Goal: Transaction & Acquisition: Obtain resource

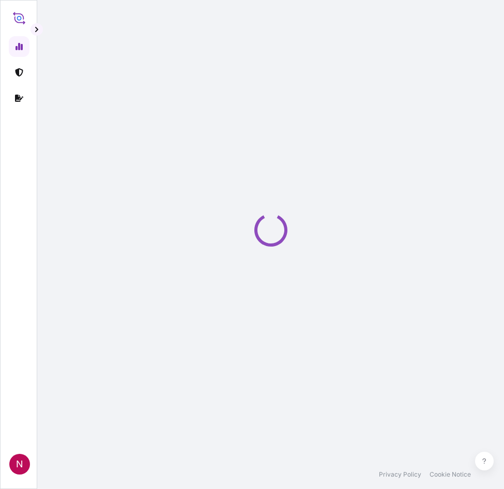
click at [313, 121] on div "Loading" at bounding box center [271, 230] width 426 height 460
select select "2025"
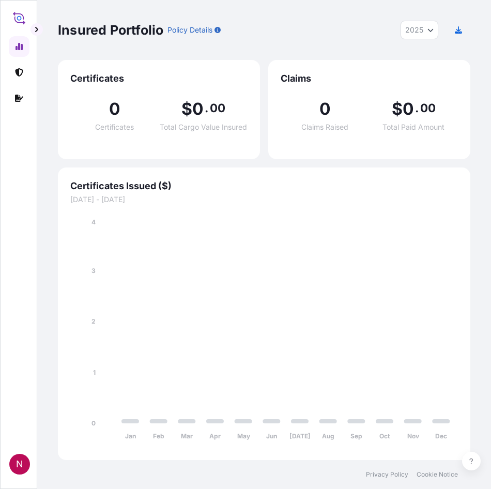
click at [357, 26] on div "Insured Portfolio Policy Details 2025 2025 2024 2023 2022" at bounding box center [264, 30] width 413 height 19
click at [18, 69] on icon at bounding box center [19, 72] width 8 height 8
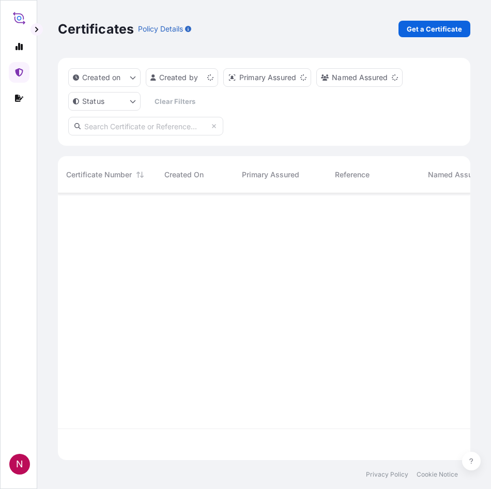
scroll to position [265, 405]
click at [435, 23] on link "Get a Certificate" at bounding box center [435, 29] width 72 height 17
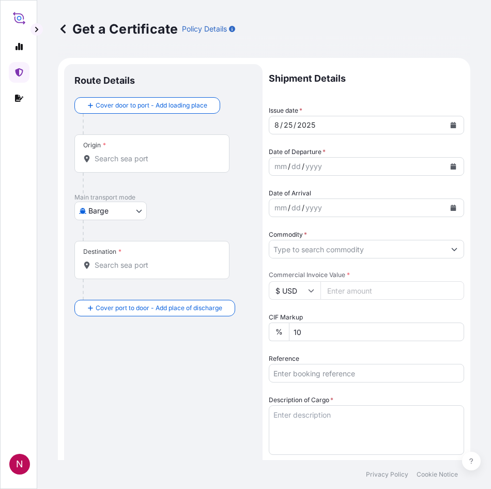
click at [108, 204] on body "N Get a Certificate Policy Details Route Details Cover door to port - Add loadi…" at bounding box center [245, 244] width 491 height 489
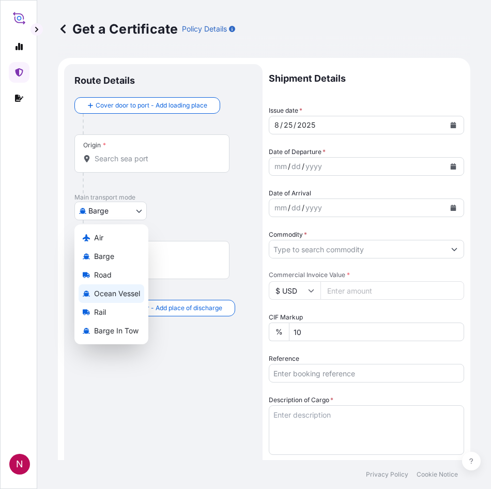
click at [100, 293] on span "Ocean Vessel" at bounding box center [117, 294] width 46 height 10
select select "Ocean Vessel"
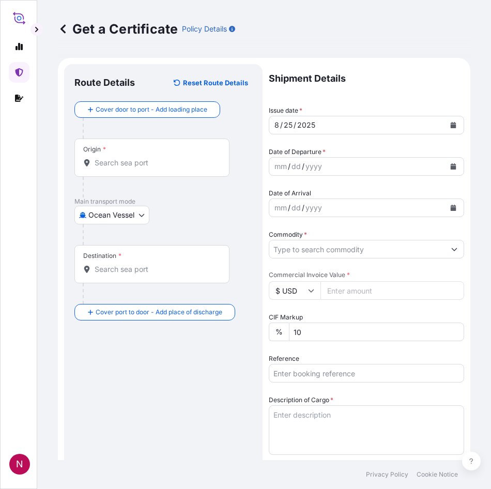
click at [129, 157] on div "Origin *" at bounding box center [151, 158] width 155 height 38
click at [129, 158] on input "Origin *" at bounding box center [156, 163] width 122 height 10
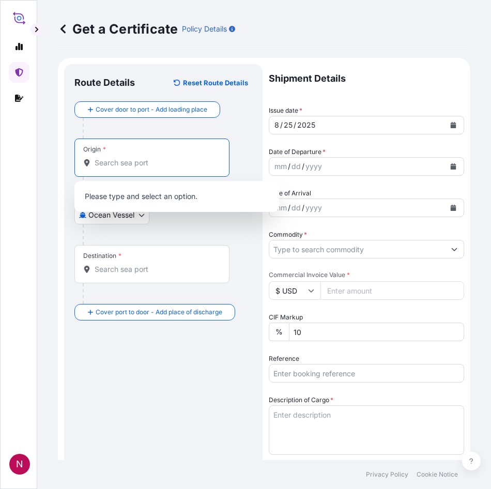
paste input "GBHDF"
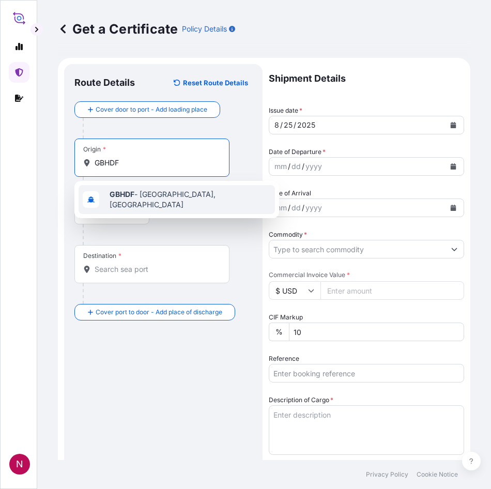
click at [127, 199] on b "GBHDF" at bounding box center [122, 194] width 25 height 9
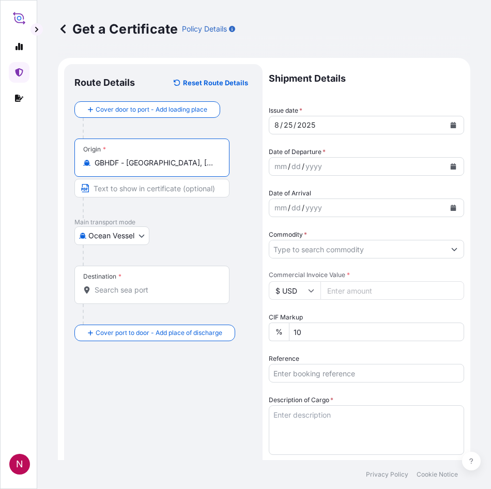
type input "GBHDF - [GEOGRAPHIC_DATA], [GEOGRAPHIC_DATA]"
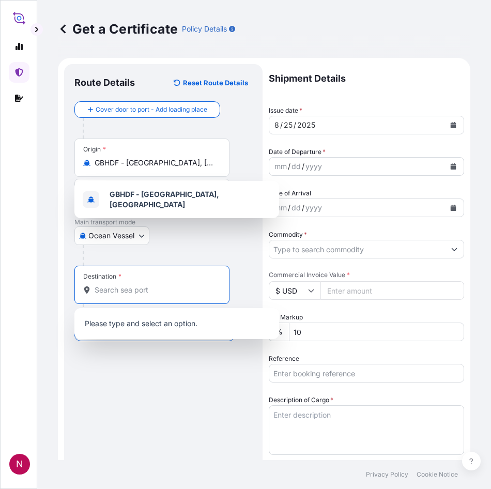
click at [144, 292] on input "Destination *" at bounding box center [156, 290] width 122 height 10
paste input "NHAVA SHEVA, [GEOGRAPHIC_DATA]"
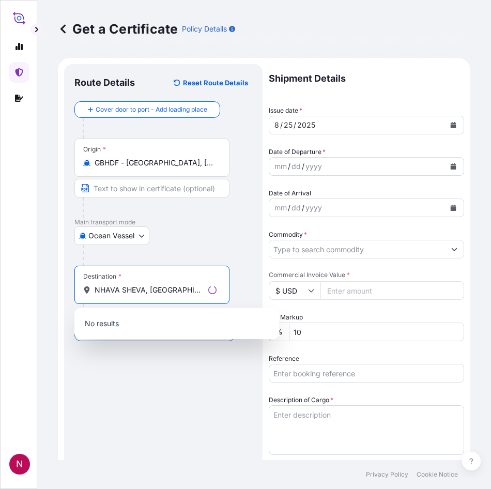
drag, startPoint x: 145, startPoint y: 289, endPoint x: 200, endPoint y: 288, distance: 54.3
click at [200, 288] on input "NHAVA SHEVA, [GEOGRAPHIC_DATA]" at bounding box center [150, 290] width 110 height 10
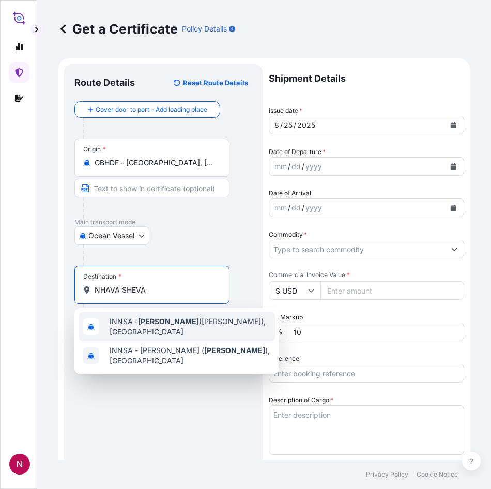
click at [130, 325] on span "INNSA - [GEOGRAPHIC_DATA] ([PERSON_NAME]), [GEOGRAPHIC_DATA]" at bounding box center [190, 327] width 161 height 21
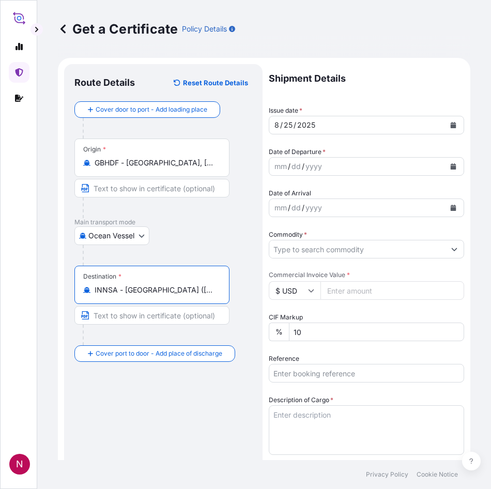
type input "INNSA - [GEOGRAPHIC_DATA] ([PERSON_NAME]), [GEOGRAPHIC_DATA]"
click at [451, 168] on icon "Calendar" at bounding box center [454, 166] width 6 height 6
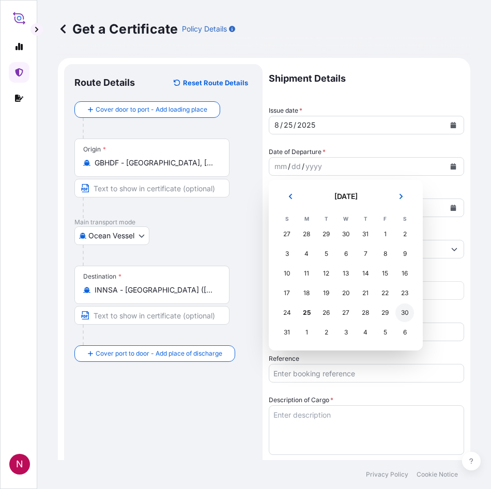
click at [407, 316] on div "30" at bounding box center [405, 313] width 19 height 19
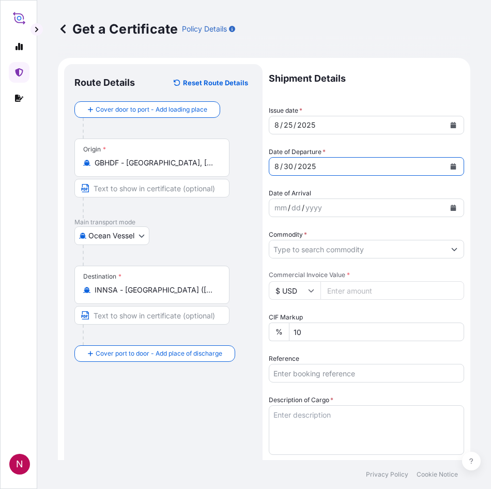
click at [369, 243] on input "Commodity *" at bounding box center [358, 249] width 176 height 19
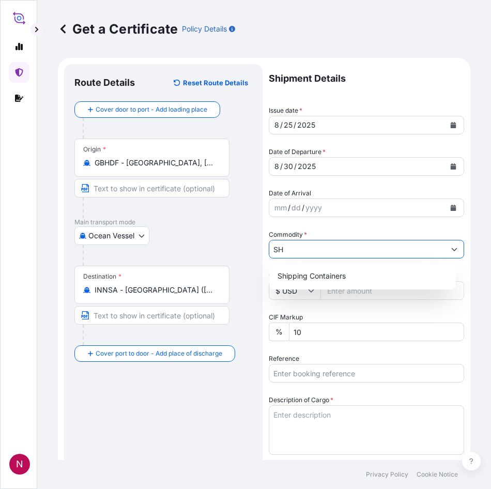
type input "SH"
click at [343, 266] on div "Shipping Containers" at bounding box center [363, 276] width 187 height 27
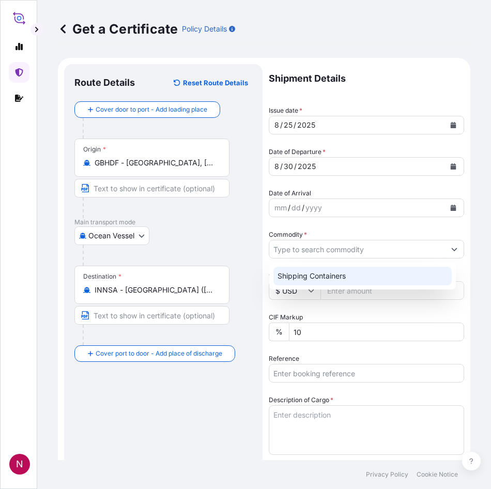
type input "Shipping Containers"
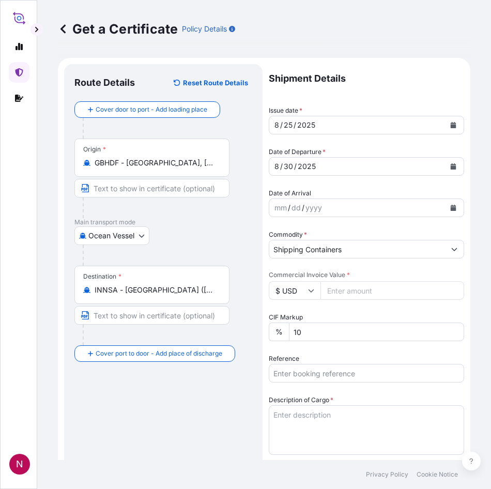
click at [362, 293] on input "Commercial Invoice Value *" at bounding box center [393, 290] width 144 height 19
type input "8739.60"
drag, startPoint x: 325, startPoint y: 375, endPoint x: 326, endPoint y: 368, distance: 6.2
click at [325, 374] on input "Reference" at bounding box center [367, 373] width 196 height 19
click at [320, 365] on input "Reference" at bounding box center [367, 373] width 196 height 19
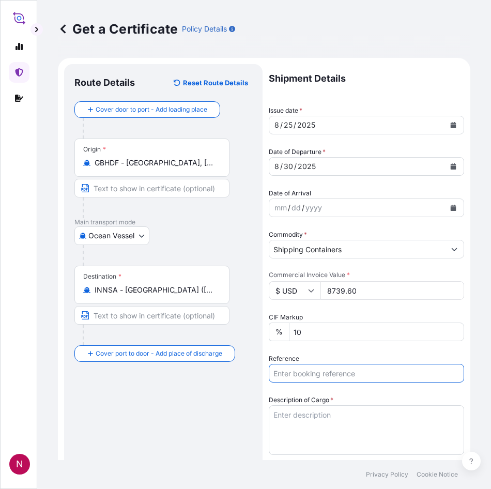
click at [319, 373] on input "Reference" at bounding box center [367, 373] width 196 height 19
paste input "B000233238"
type input "B000233238"
click at [306, 422] on textarea "Description of Cargo *" at bounding box center [367, 431] width 196 height 50
click at [327, 417] on textarea "Description of Cargo *" at bounding box center [367, 431] width 196 height 50
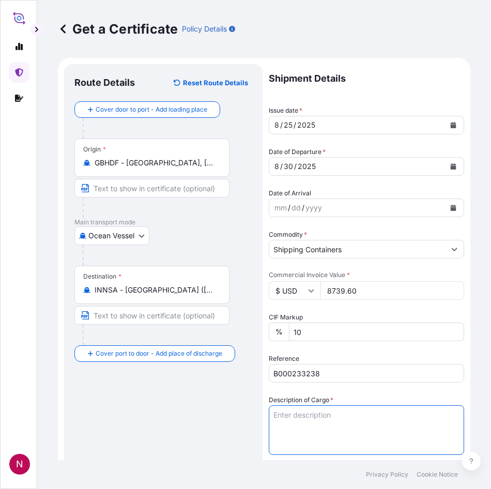
paste textarea "10 PAIL SOLSPERSE(TM) 17000 6 PAILS SOLSPERSE(TM) 39000"
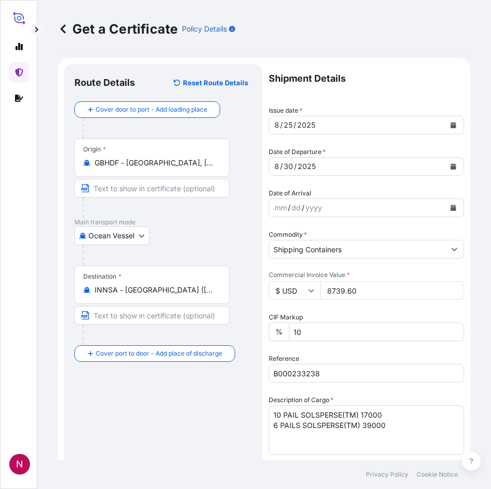
click at [271, 437] on textarea "10 PAIL SOLSPERSE(TM) 17000 6 PAILS SOLSPERSE(TM) 39000" at bounding box center [367, 431] width 196 height 50
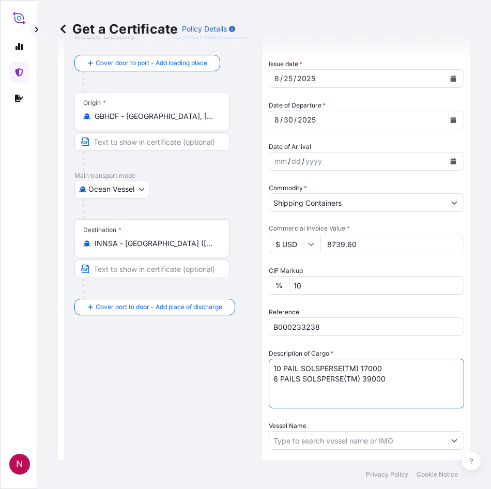
scroll to position [103, 0]
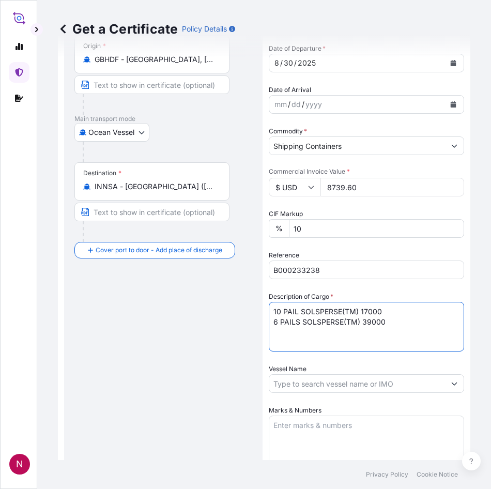
click at [271, 333] on textarea "10 PAIL SOLSPERSE(TM) 17000 6 PAILS SOLSPERSE(TM) 39000" at bounding box center [367, 327] width 196 height 50
click at [390, 324] on textarea "10 PAIL SOLSPERSE(TM) 17000 6 PAILS SOLSPERSE(TM) 39000" at bounding box center [367, 327] width 196 height 50
paste textarea "GW: 645.50 KGS NW: 510.00 KGS"
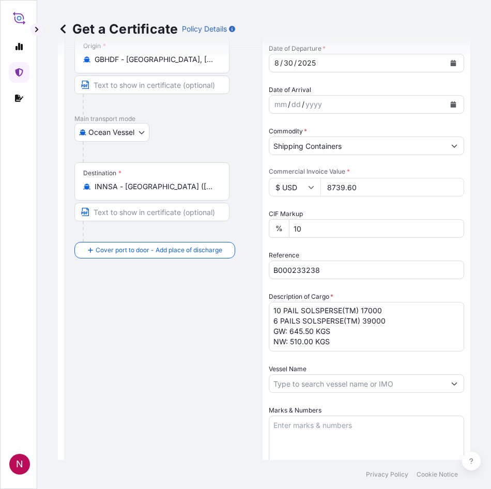
click at [298, 327] on textarea "10 PAIL SOLSPERSE(TM) 17000 6 PAILS SOLSPERSE(TM) 39000 GW: 645.50 KGS NW: 510.…" at bounding box center [367, 327] width 196 height 50
paste textarea "413.6000"
click at [304, 337] on textarea "10 PAIL SOLSPERSE(TM) 17000 6 PAILS SOLSPERSE(TM) 39000 GW: 413.60 KGS NW: 510.…" at bounding box center [367, 327] width 196 height 50
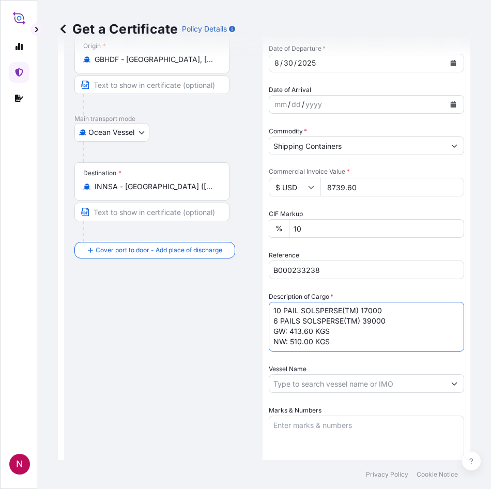
paste textarea "320.0000"
type textarea "10 PAIL SOLSPERSE(TM) 17000 6 PAILS SOLSPERSE(TM) 39000 GW: 413.60 KGS NW: 320.…"
click at [278, 380] on input "Vessel Name" at bounding box center [358, 384] width 176 height 19
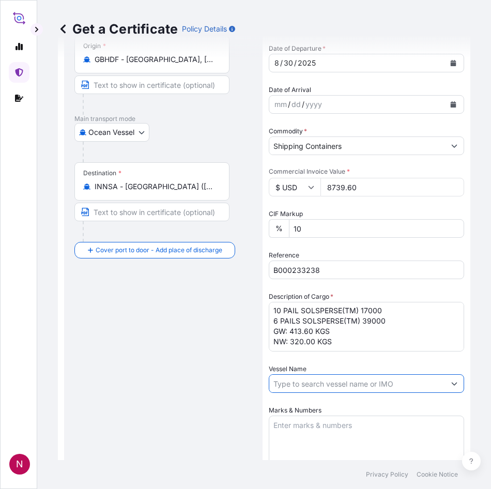
paste input "CHARLESTON EXPRESS"
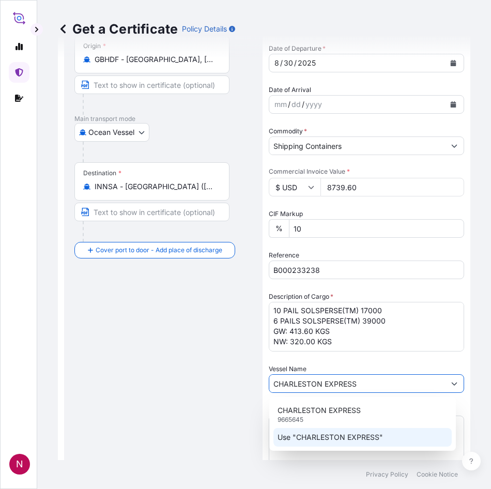
click at [304, 435] on p "Use "CHARLESTON EXPRESS"" at bounding box center [331, 437] width 106 height 10
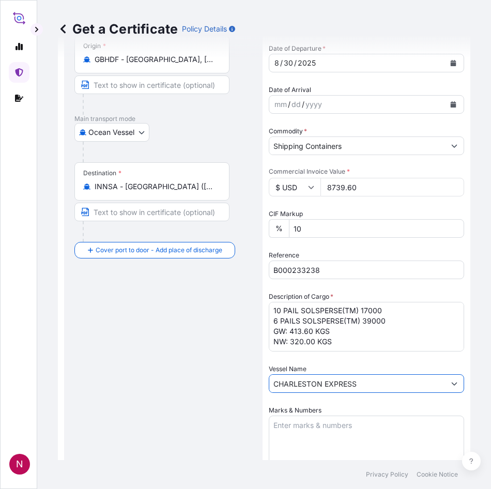
type input "CHARLESTON EXPRESS"
drag, startPoint x: 237, startPoint y: 401, endPoint x: 293, endPoint y: 318, distance: 100.0
click at [237, 397] on div "Route Details Reset Route Details Cover door to port - Add loading place Place …" at bounding box center [163, 348] width 178 height 754
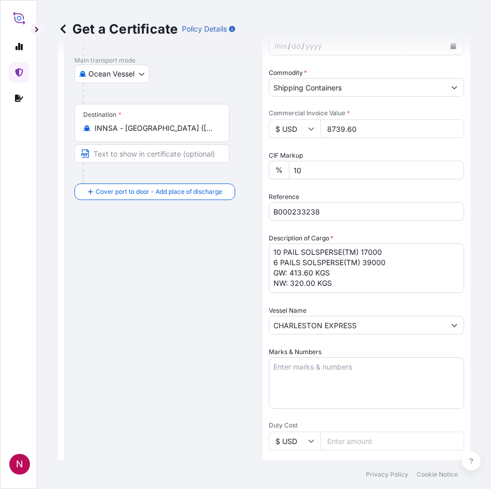
scroll to position [310, 0]
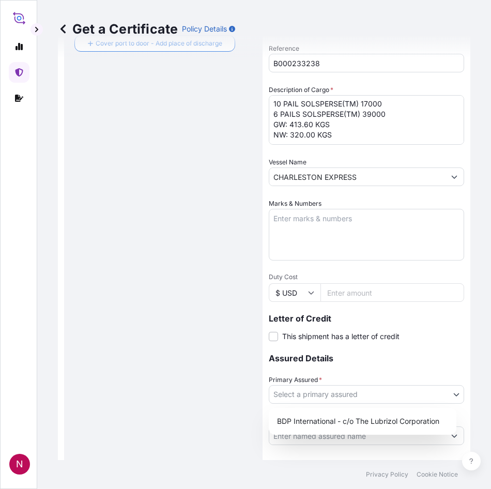
click at [345, 398] on body "2 options available. N Get a Certificate Policy Details Route Details Reset Rou…" at bounding box center [245, 244] width 491 height 489
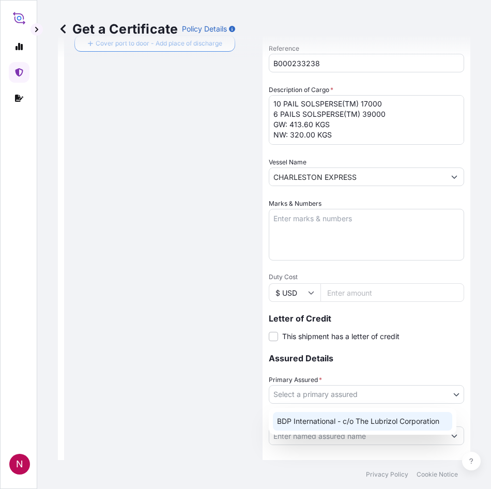
click at [280, 416] on div "BDP International - c/o The Lubrizol Corporation" at bounding box center [363, 421] width 180 height 19
select select "31972"
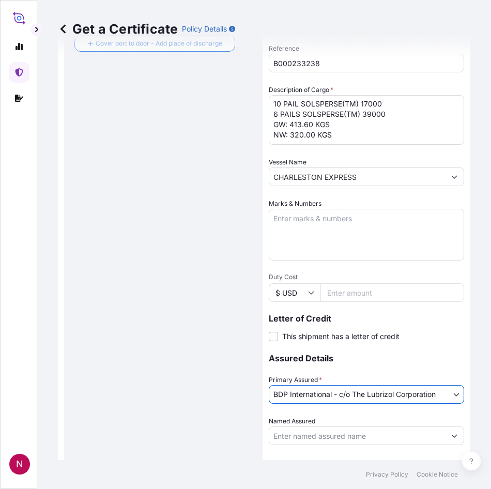
scroll to position [384, 0]
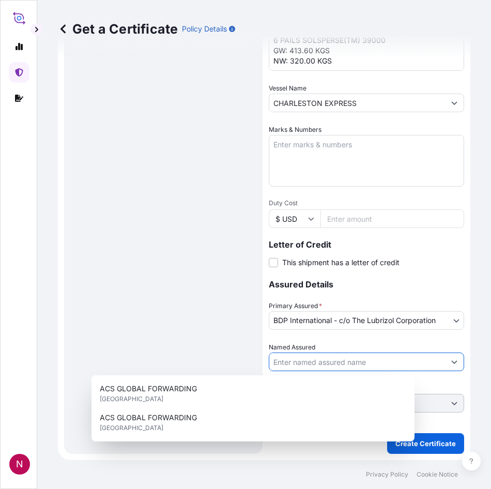
click at [376, 367] on input "Named Assured" at bounding box center [358, 362] width 176 height 19
click at [167, 303] on div "Route Details Reset Route Details Cover door to port - Add loading place Place …" at bounding box center [163, 67] width 178 height 754
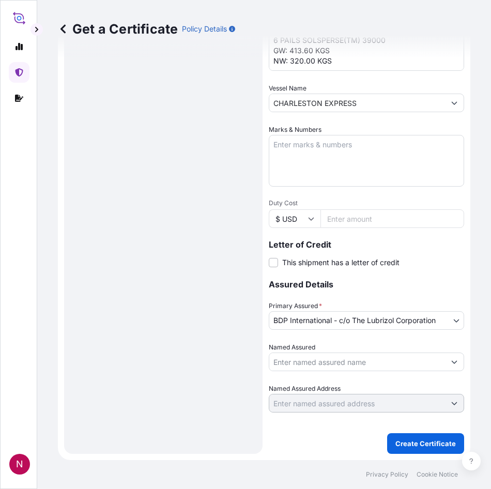
drag, startPoint x: 348, startPoint y: 349, endPoint x: 342, endPoint y: 355, distance: 9.2
click at [348, 349] on div "Named Assured" at bounding box center [367, 356] width 196 height 29
click at [339, 366] on input "Named Assured" at bounding box center [358, 362] width 176 height 19
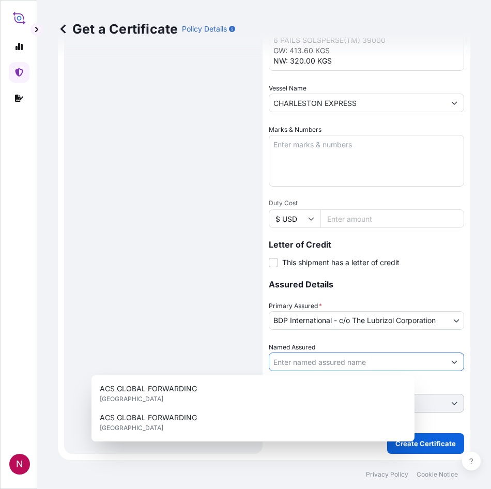
paste input "UFLEX LTD"
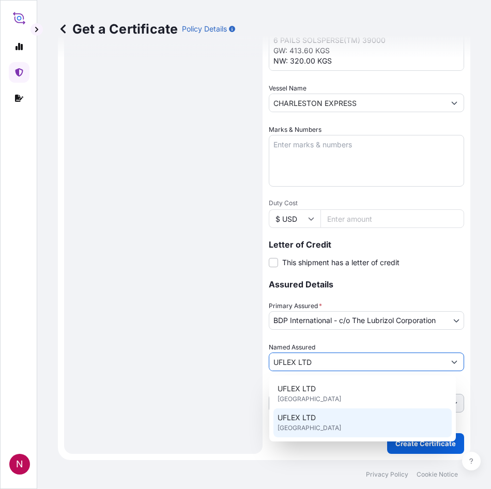
click at [311, 421] on span "UFLEX LTD" at bounding box center [297, 418] width 38 height 10
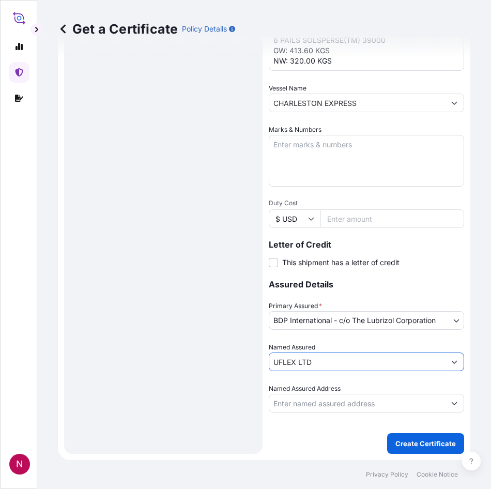
type input "UFLEX LTD"
click at [228, 371] on div "Route Details Reset Route Details Cover door to port - Add loading place Place …" at bounding box center [163, 67] width 178 height 754
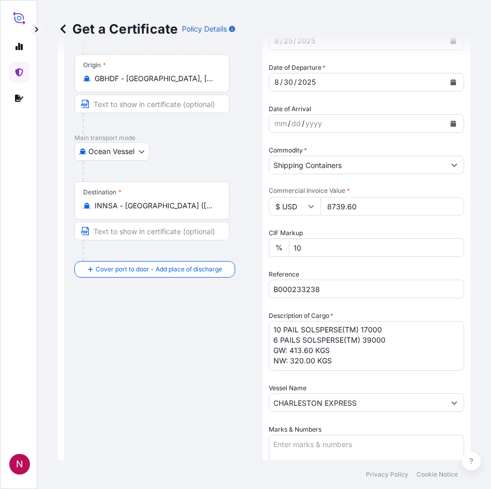
scroll to position [74, 0]
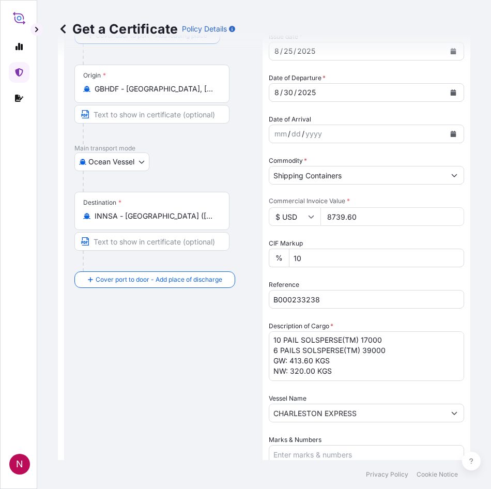
click at [276, 375] on textarea "10 PAIL SOLSPERSE(TM) 17000 6 PAILS SOLSPERSE(TM) 39000 GW: 413.60 KGS NW: 320.…" at bounding box center [367, 357] width 196 height 50
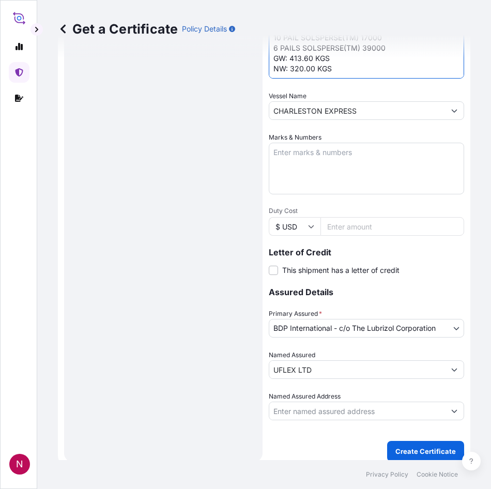
scroll to position [384, 0]
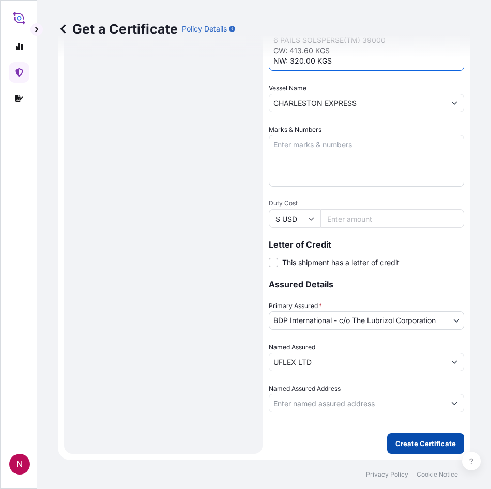
type textarea "10 PAIL SOLSPERSE(TM) 17000 6 PAILS SOLSPERSE(TM) 39000 GW: 413.60 KGS NW: 320.…"
click at [418, 450] on button "Create Certificate" at bounding box center [425, 444] width 77 height 21
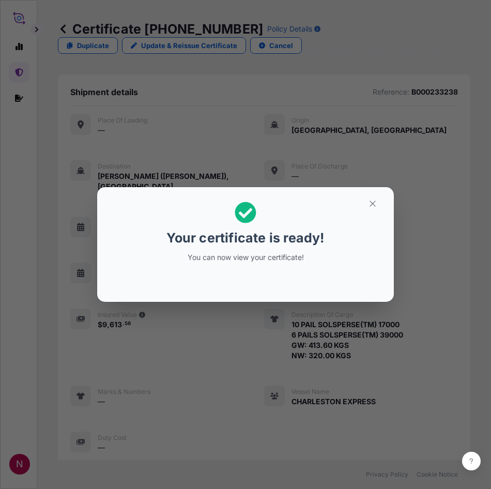
click at [17, 337] on div "Your certificate is ready! You can now view your certificate!" at bounding box center [245, 244] width 491 height 489
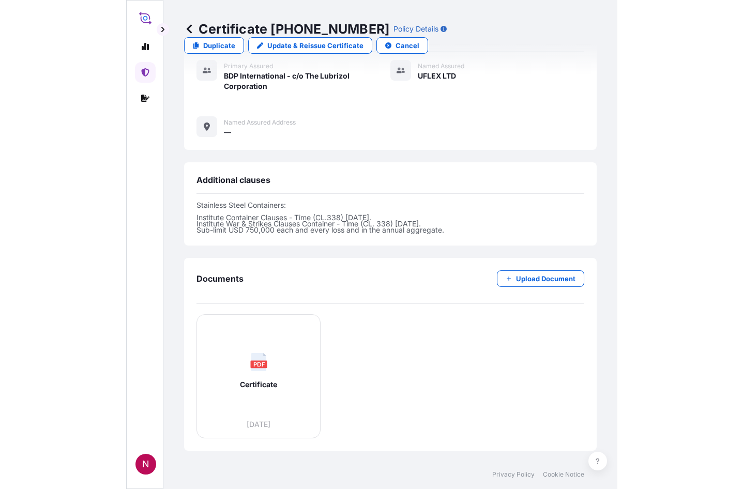
scroll to position [503, 0]
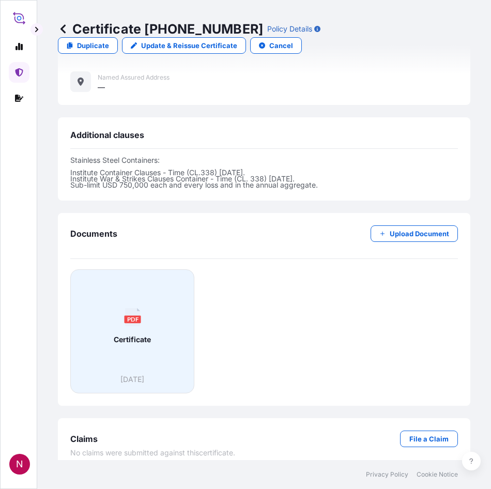
click at [123, 335] on span "Certificate" at bounding box center [132, 340] width 37 height 10
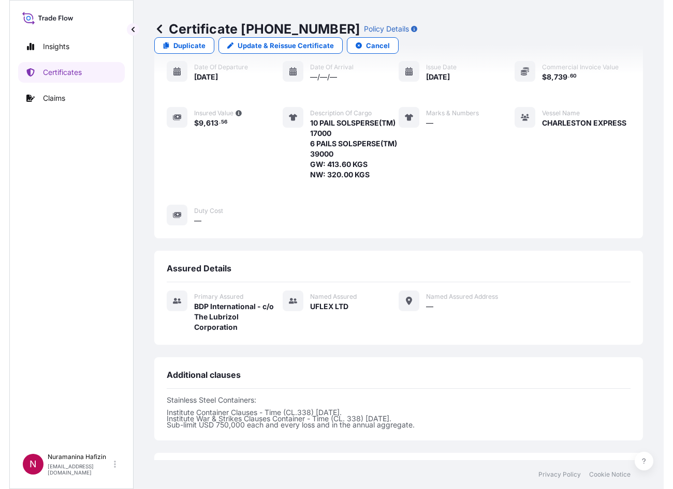
scroll to position [0, 0]
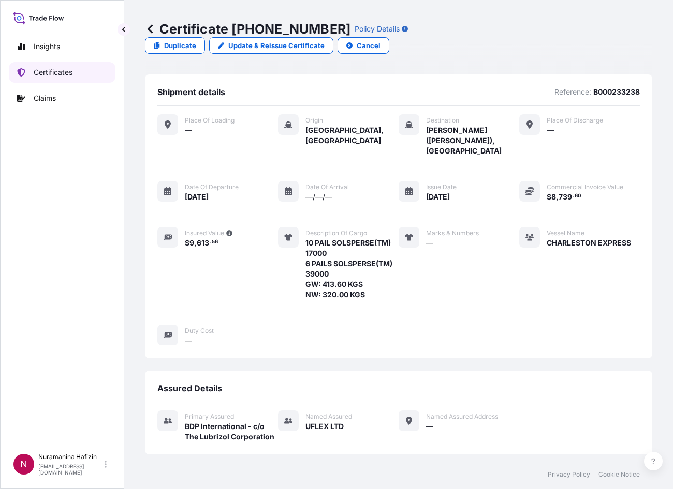
click at [43, 70] on p "Certificates" at bounding box center [53, 72] width 39 height 10
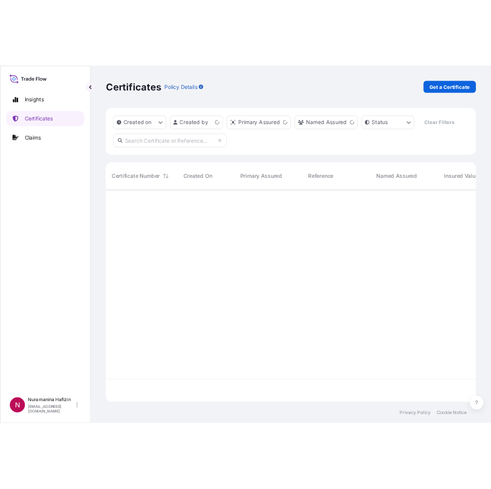
scroll to position [289, 499]
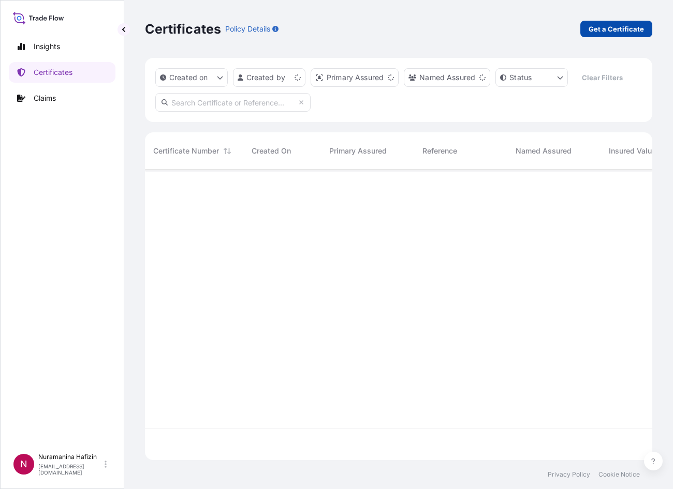
click at [504, 33] on p "Get a Certificate" at bounding box center [615, 29] width 55 height 10
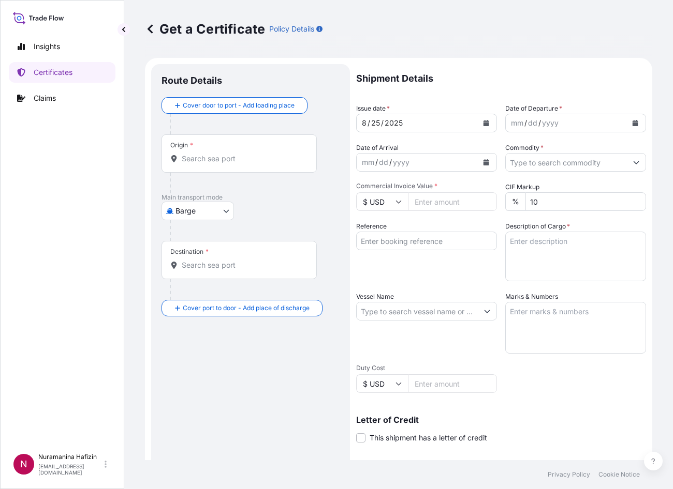
click at [185, 213] on body "Insights Certificates Claims N Nuramanina Hafizin [EMAIL_ADDRESS][DOMAIN_NAME] …" at bounding box center [336, 244] width 673 height 489
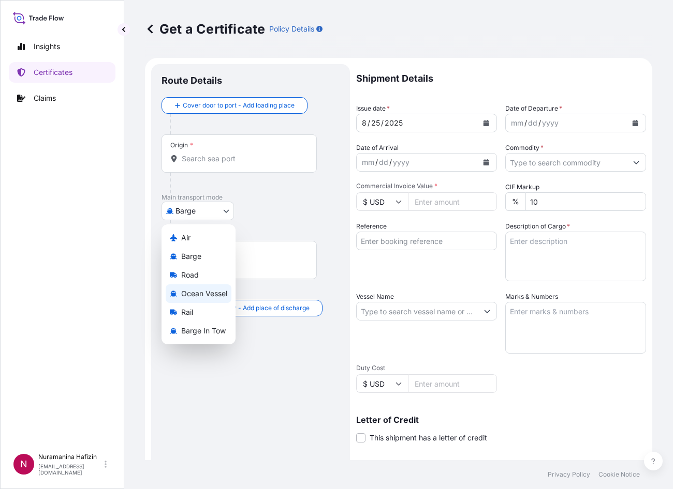
click at [199, 296] on span "Ocean Vessel" at bounding box center [204, 294] width 46 height 10
select select "Ocean Vessel"
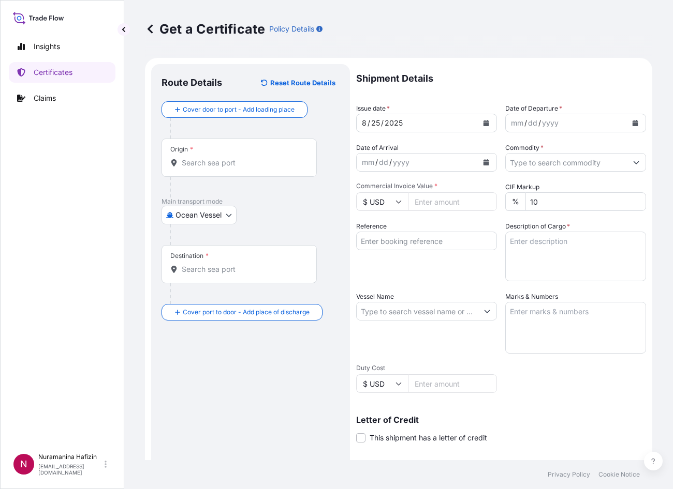
click at [412, 12] on div "Get a Certificate Policy Details" at bounding box center [398, 29] width 507 height 58
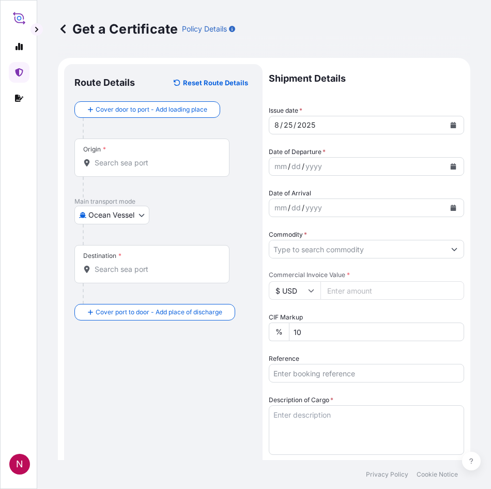
click at [157, 166] on input "Origin *" at bounding box center [156, 163] width 122 height 10
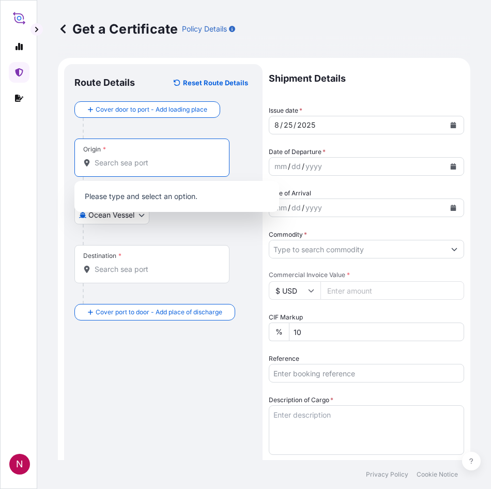
paste input "GBHDF"
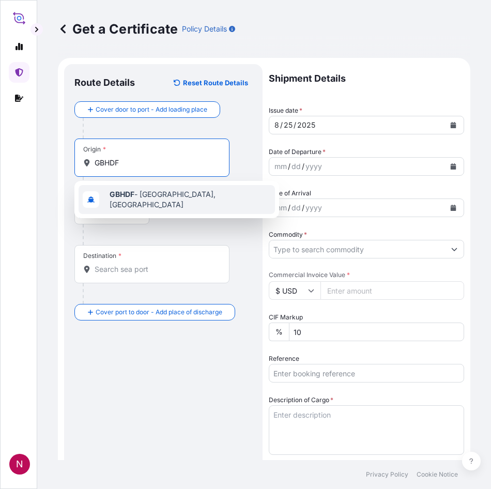
click at [140, 196] on span "GBHDF - [GEOGRAPHIC_DATA], [GEOGRAPHIC_DATA]" at bounding box center [190, 199] width 161 height 21
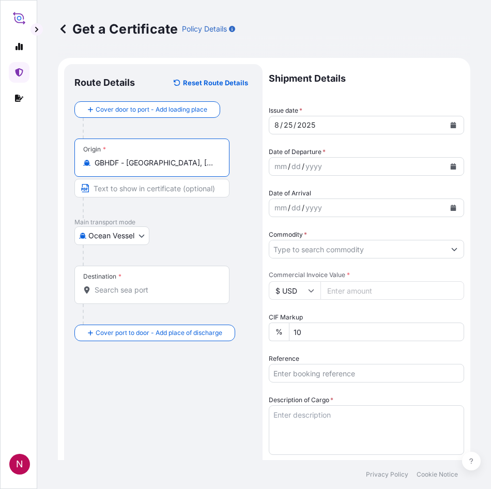
type input "GBHDF - [GEOGRAPHIC_DATA], [GEOGRAPHIC_DATA]"
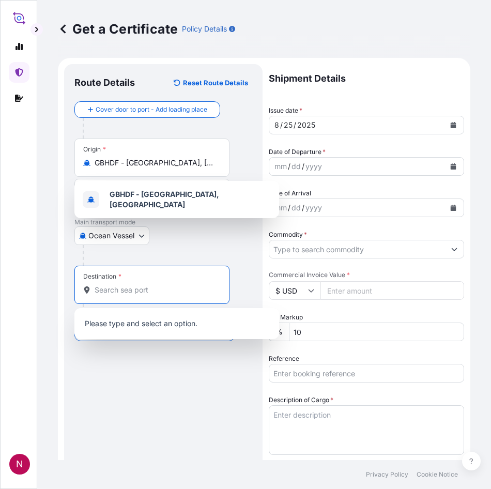
click at [136, 291] on input "Destination *" at bounding box center [156, 290] width 122 height 10
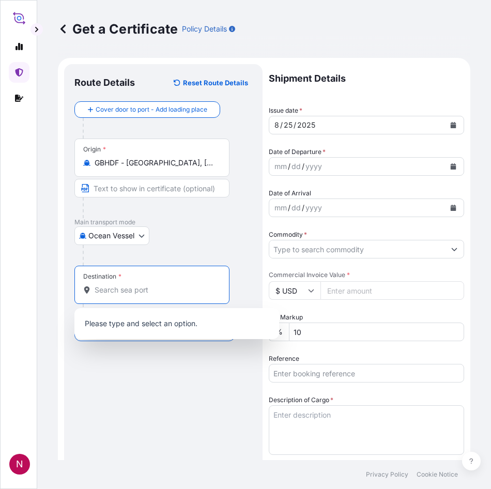
paste input "NHAVA SHEVA, [GEOGRAPHIC_DATA]"
drag, startPoint x: 146, startPoint y: 289, endPoint x: 202, endPoint y: 296, distance: 56.3
click at [206, 296] on div "Destination * NHAVA SHEVA, [GEOGRAPHIC_DATA]" at bounding box center [151, 285] width 155 height 38
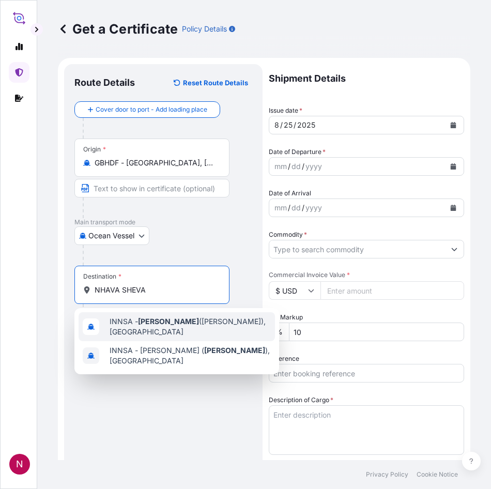
click at [171, 329] on span "INNSA - [GEOGRAPHIC_DATA] ([PERSON_NAME]), [GEOGRAPHIC_DATA]" at bounding box center [190, 327] width 161 height 21
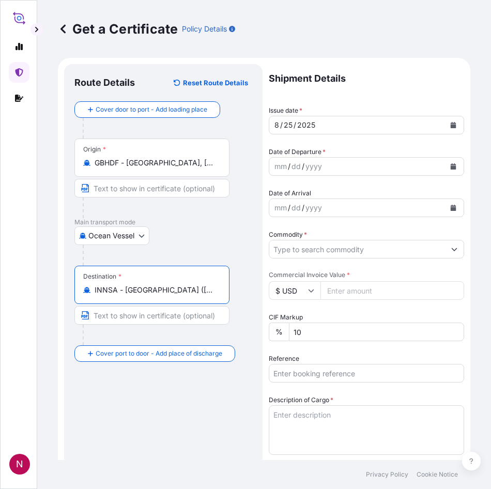
type input "INNSA - [GEOGRAPHIC_DATA] ([PERSON_NAME]), [GEOGRAPHIC_DATA]"
click at [445, 160] on button "Calendar" at bounding box center [453, 166] width 17 height 17
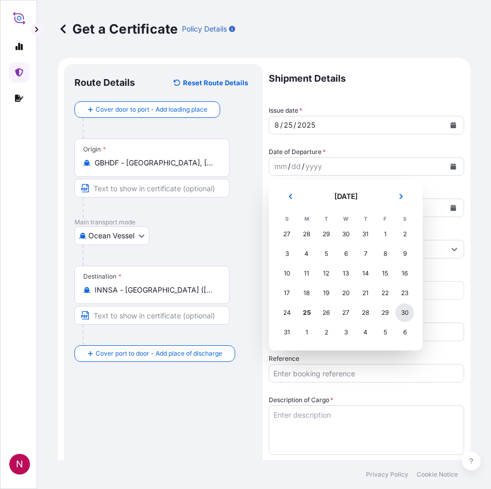
click at [405, 315] on div "30" at bounding box center [405, 313] width 19 height 19
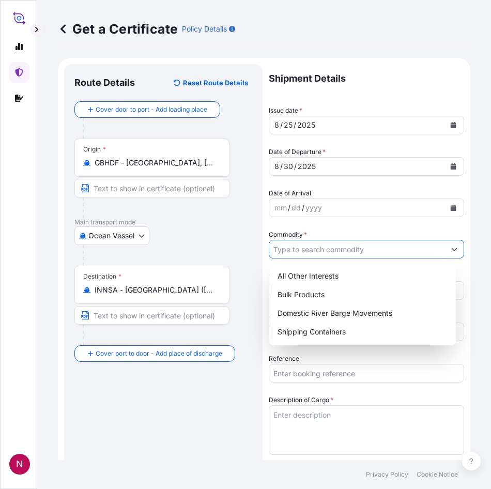
click at [401, 256] on input "Commodity *" at bounding box center [358, 249] width 176 height 19
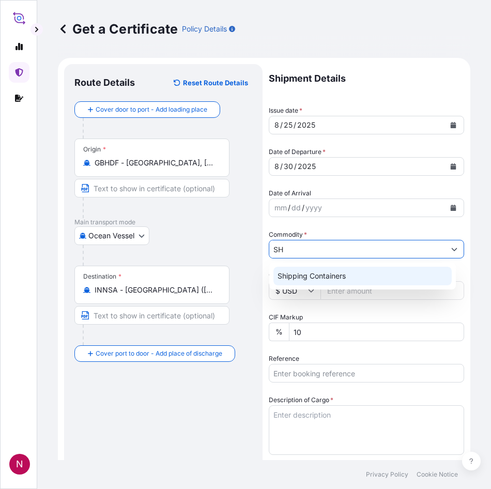
click at [355, 273] on div "Shipping Containers" at bounding box center [363, 276] width 178 height 19
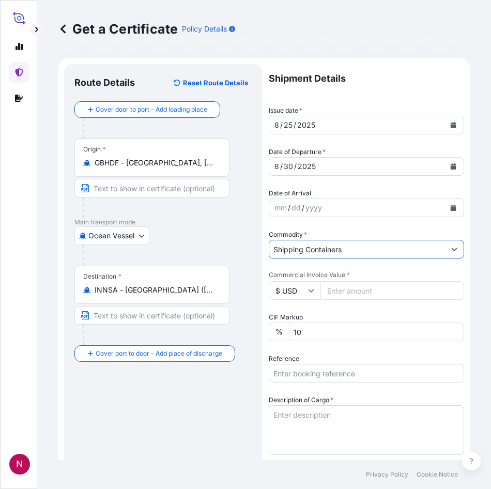
type input "Shipping Containers"
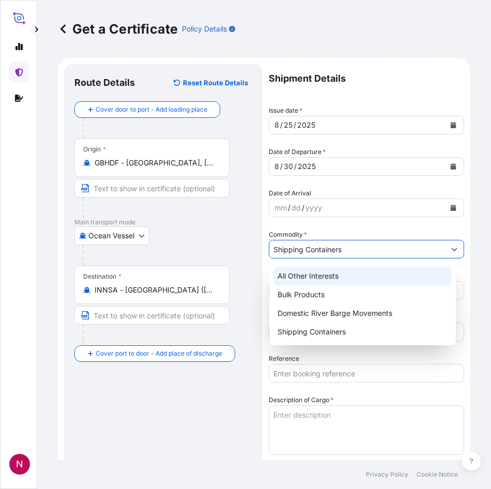
click at [247, 265] on div at bounding box center [168, 255] width 170 height 21
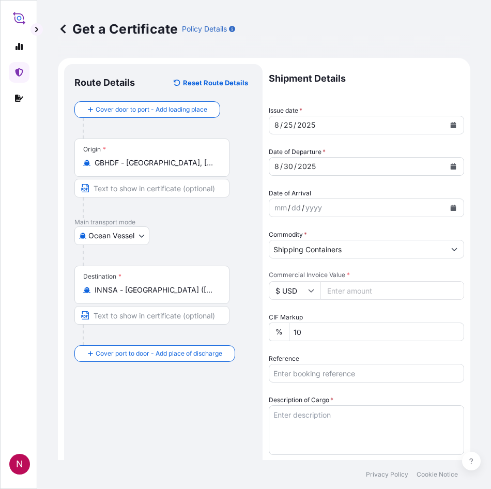
click at [339, 294] on input "Commercial Invoice Value *" at bounding box center [393, 290] width 144 height 19
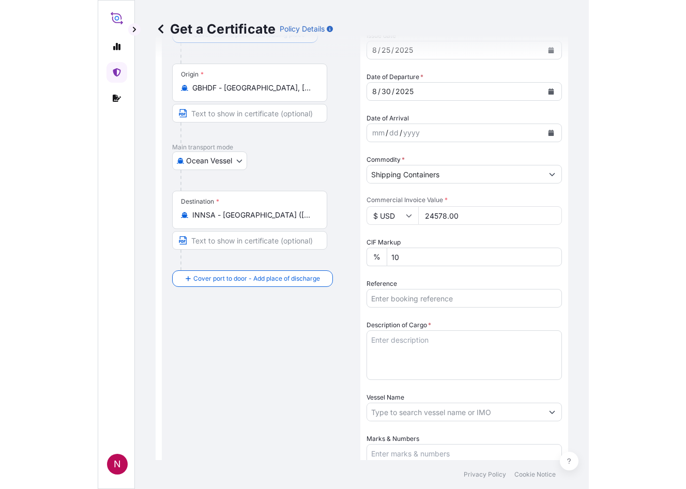
scroll to position [155, 0]
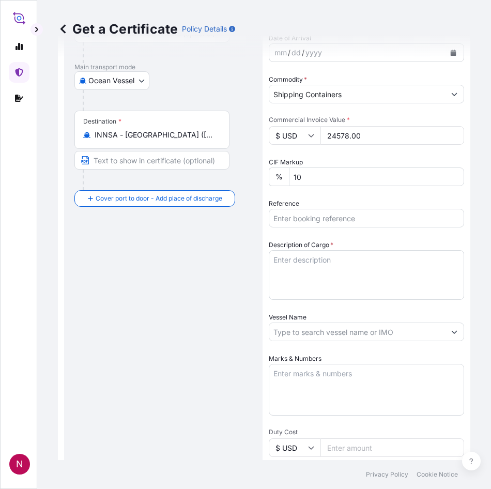
type input "24578.00"
click at [326, 222] on input "Reference" at bounding box center [367, 218] width 196 height 19
paste input "B000233239"
type input "B000233239"
click at [285, 257] on textarea "Description of Cargo *" at bounding box center [367, 275] width 196 height 50
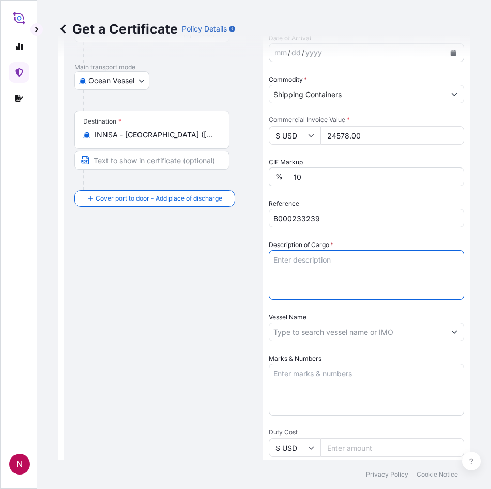
paste textarea "20 PAILS SOLSPERSE(TM) 24000 SC 8 PAILS SOLSPERSE(TM) 20000 4 BOXES SOLSPERSE(T…"
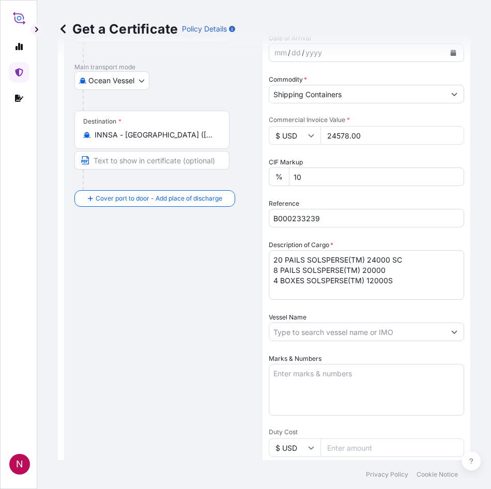
click at [140, 328] on div "Route Details Reset Route Details Cover door to port - Add loading place Place …" at bounding box center [163, 296] width 178 height 754
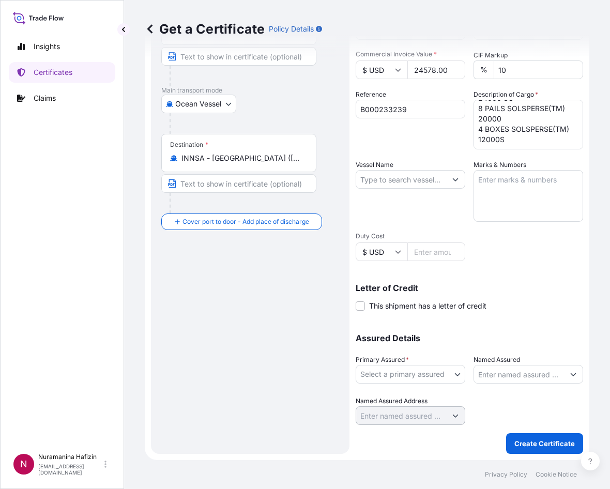
scroll to position [42, 0]
click at [486, 145] on textarea "20 PAILS SOLSPERSE(TM) 24000 SC 8 PAILS SOLSPERSE(TM) 20000 4 BOXES SOLSPERSE(T…" at bounding box center [529, 125] width 110 height 50
drag, startPoint x: 437, startPoint y: 214, endPoint x: 445, endPoint y: 205, distance: 11.7
click at [437, 213] on div "Vessel Name" at bounding box center [411, 191] width 110 height 62
click at [481, 138] on textarea "20 PAILS SOLSPERSE(TM) 24000 SC 8 PAILS SOLSPERSE(TM) 20000 4 BOXES SOLSPERSE(T…" at bounding box center [529, 125] width 110 height 50
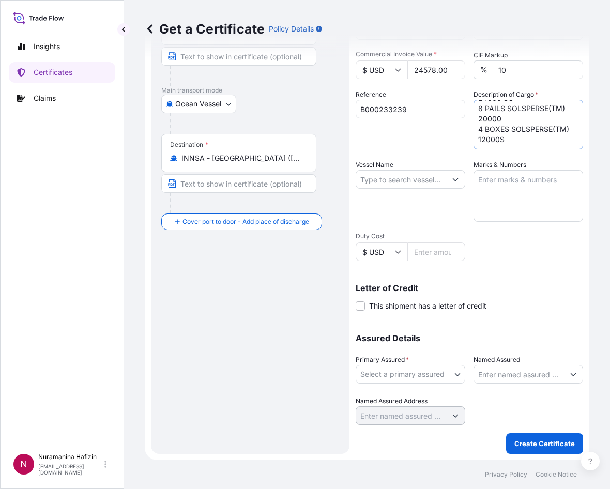
paste textarea "GW: 645.50 KGS NW: 510.00 KGS"
click at [501, 125] on textarea "20 PAILS SOLSPERSE(TM) 24000 SC 8 PAILS SOLSPERSE(TM) 20000 4 BOXES SOLSPERSE(T…" at bounding box center [529, 125] width 110 height 50
click at [502, 125] on textarea "20 PAILS SOLSPERSE(TM) 24000 SC 8 PAILS SOLSPERSE(TM) 20000 4 BOXES SOLSPERSE(T…" at bounding box center [529, 125] width 110 height 50
paste textarea "981.000"
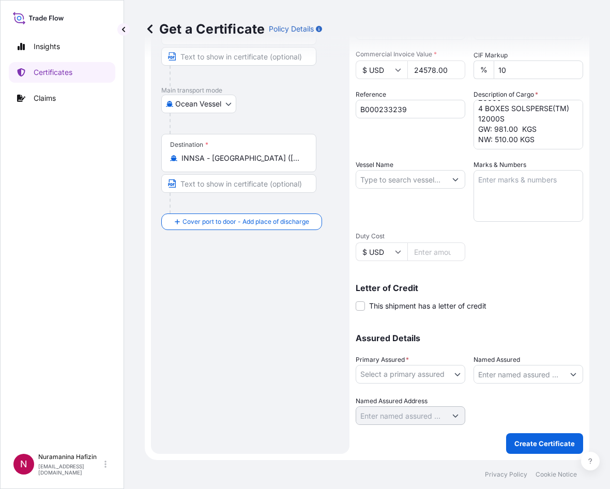
drag, startPoint x: 326, startPoint y: 326, endPoint x: 351, endPoint y: 292, distance: 42.3
click at [326, 324] on div "Route Details Reset Route Details Cover door to port - Add loading place Place …" at bounding box center [250, 193] width 178 height 501
click at [504, 137] on textarea "20 PAILS SOLSPERSE(TM) 24000 SC 8 PAILS SOLSPERSE(TM) 20000 4 BOXES SOLSPERSE(T…" at bounding box center [529, 125] width 110 height 50
paste textarea "800.0000"
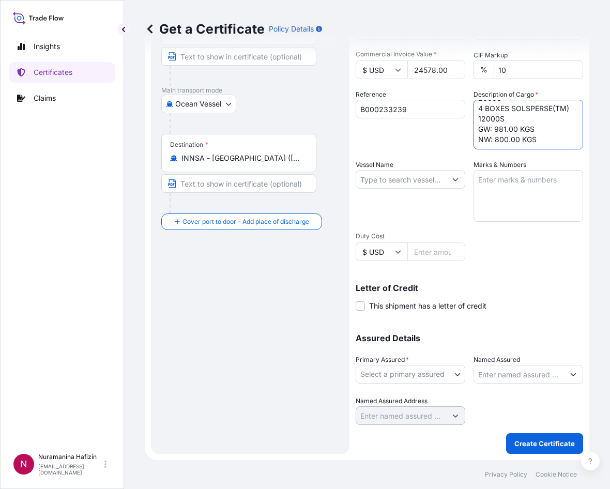
type textarea "20 PAILS SOLSPERSE(TM) 24000 SC 8 PAILS SOLSPERSE(TM) 20000 4 BOXES SOLSPERSE(T…"
click at [282, 301] on div "Route Details Reset Route Details Cover door to port - Add loading place Place …" at bounding box center [250, 193] width 178 height 501
click at [408, 144] on div "Reference B000233239" at bounding box center [411, 119] width 110 height 60
click at [504, 285] on p "Letter of Credit" at bounding box center [470, 288] width 228 height 8
click at [432, 362] on div "Primary Assured * Select a primary assured" at bounding box center [411, 369] width 110 height 29
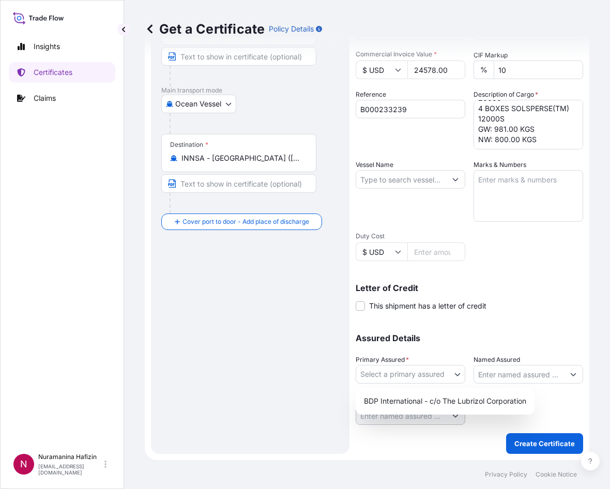
click at [430, 376] on body "Insights Certificates Claims N Nuramanina Hafizin [EMAIL_ADDRESS][DOMAIN_NAME] …" at bounding box center [305, 244] width 610 height 489
click at [412, 403] on div "BDP International - c/o The Lubrizol Corporation" at bounding box center [445, 401] width 171 height 19
select select "31972"
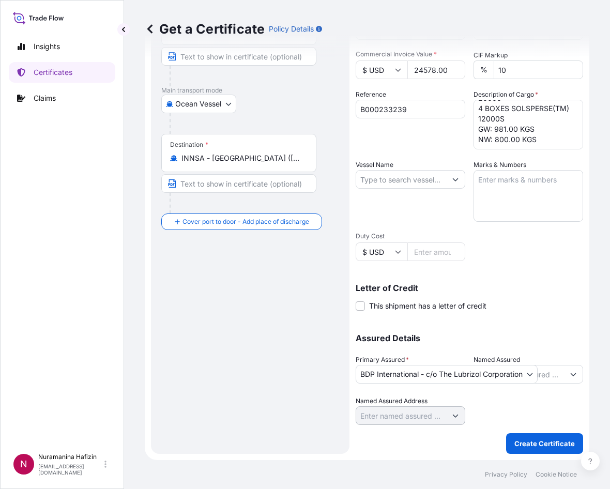
click at [412, 207] on div "Vessel Name" at bounding box center [411, 191] width 110 height 62
click at [422, 180] on input "Vessel Name" at bounding box center [401, 179] width 90 height 19
paste input "CHARLESTON EXPRESS"
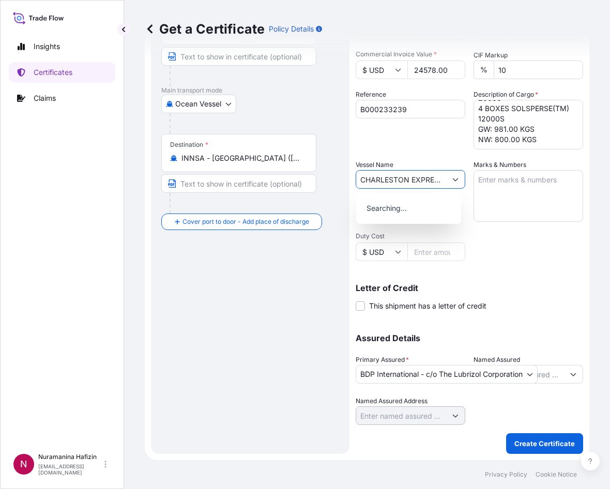
scroll to position [0, 5]
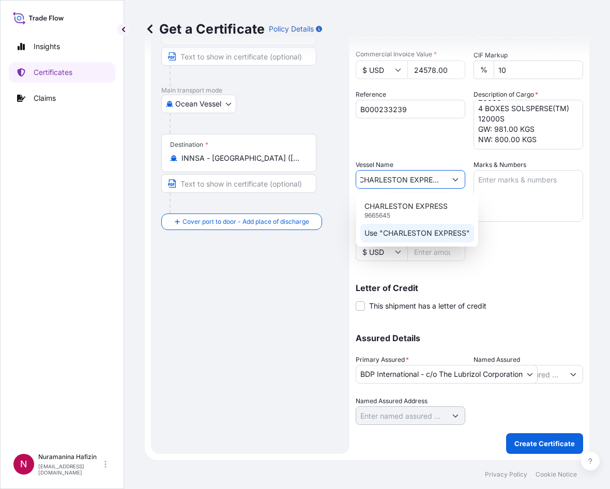
click at [413, 234] on p "Use "CHARLESTON EXPRESS"" at bounding box center [418, 233] width 106 height 10
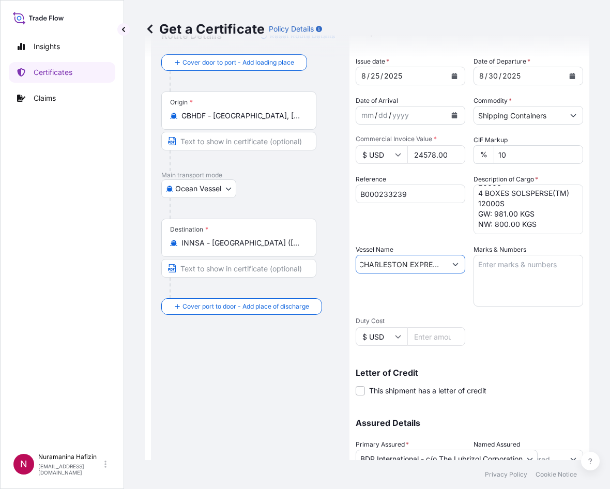
scroll to position [28, 0]
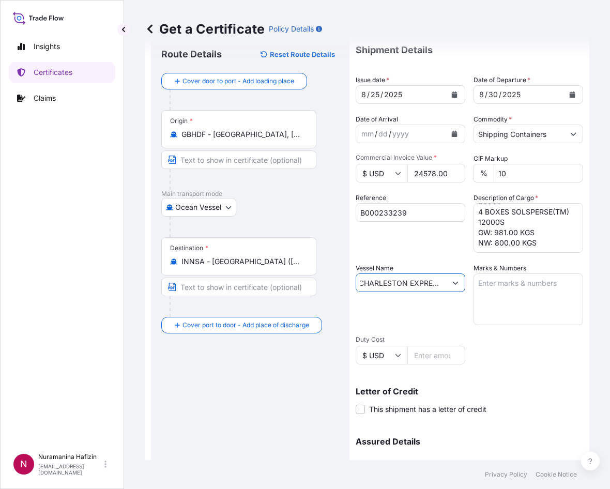
type input "CHARLESTON EXPRESS"
click at [479, 246] on textarea "20 PAILS SOLSPERSE(TM) 24000 SC 8 PAILS SOLSPERSE(TM) 20000 4 BOXES SOLSPERSE(T…" at bounding box center [529, 228] width 110 height 50
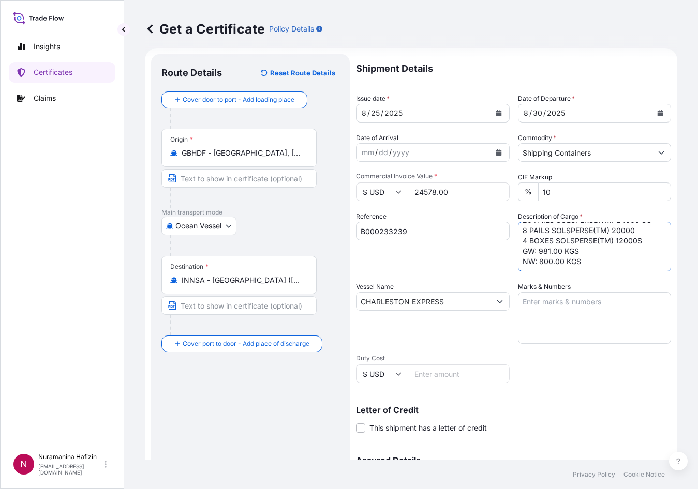
scroll to position [0, 0]
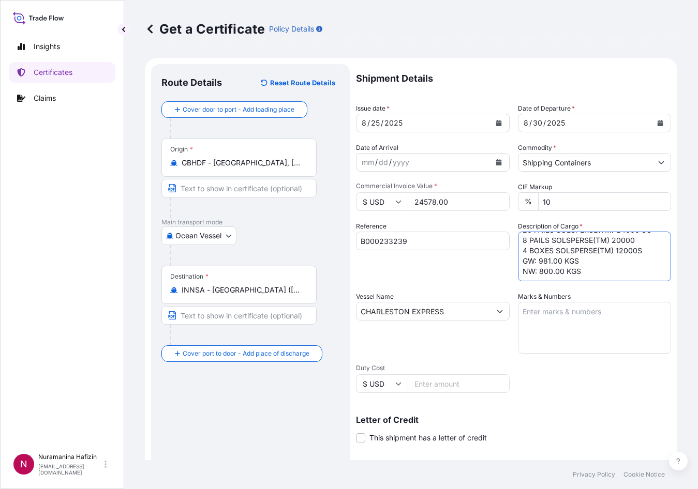
type textarea "20 PAILS SOLSPERSE(TM) 24000 SC 8 PAILS SOLSPERSE(TM) 20000 4 BOXES SOLSPERSE(T…"
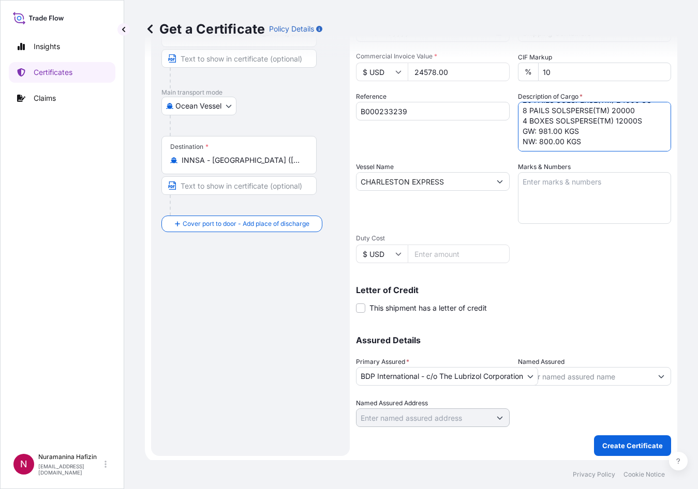
scroll to position [132, 0]
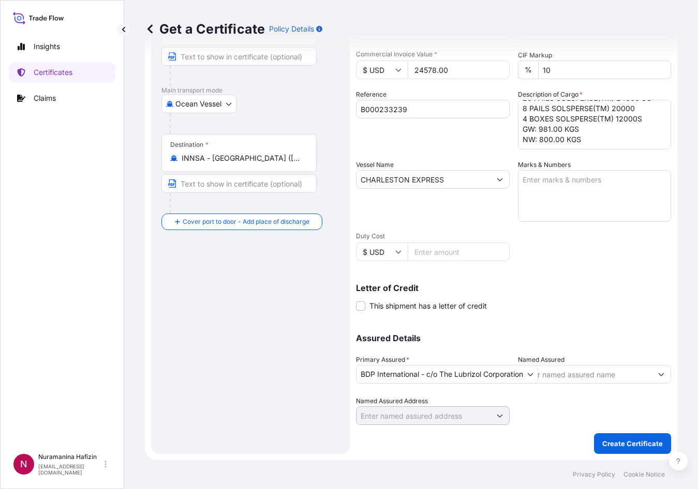
drag, startPoint x: 305, startPoint y: 342, endPoint x: 400, endPoint y: 340, distance: 94.7
click at [305, 342] on div "Route Details Reset Route Details Cover door to port - Add loading place Place …" at bounding box center [250, 193] width 178 height 501
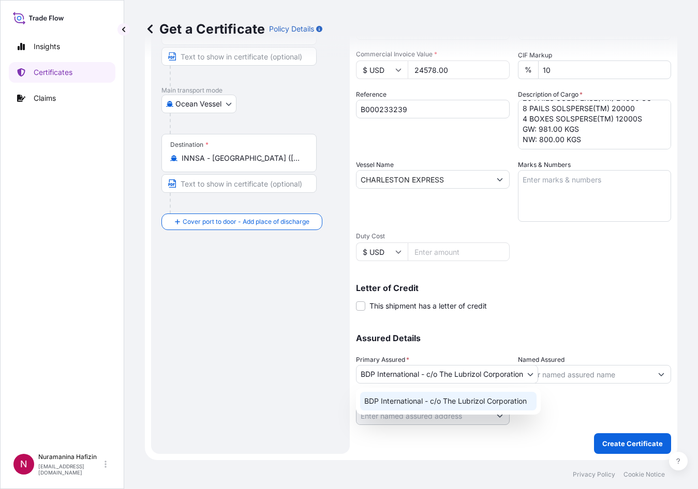
click at [504, 373] on body "Insights Certificates Claims N Nuramanina Hafizin [EMAIL_ADDRESS][DOMAIN_NAME] …" at bounding box center [349, 244] width 698 height 489
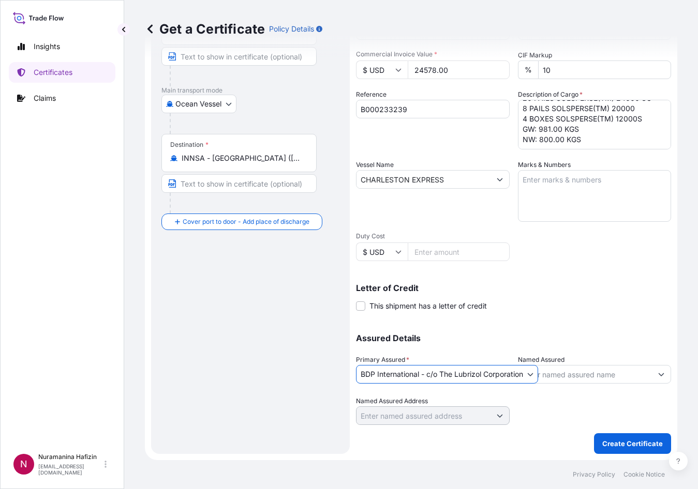
click at [504, 375] on input "Named Assured" at bounding box center [585, 374] width 134 height 19
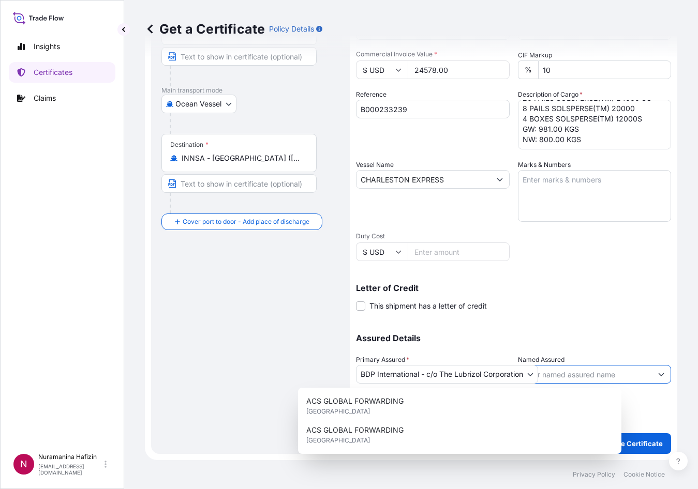
paste input "HI TECH INKS PVT. LTD."
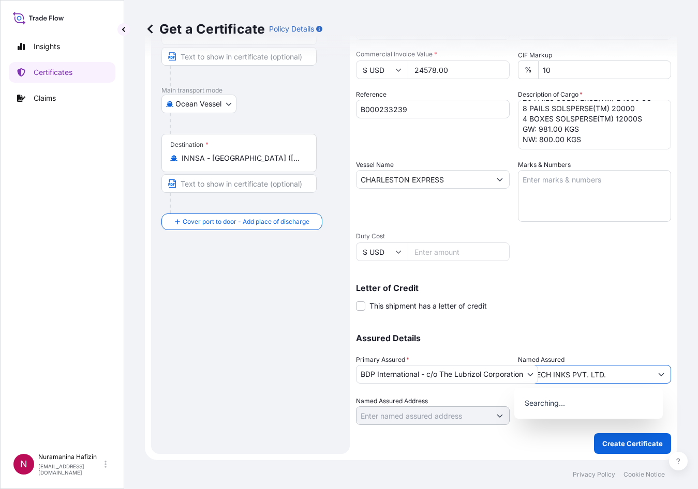
type input "HI TECH INKS PVT. LTD."
click at [504, 341] on p "Assured Details" at bounding box center [513, 338] width 315 height 8
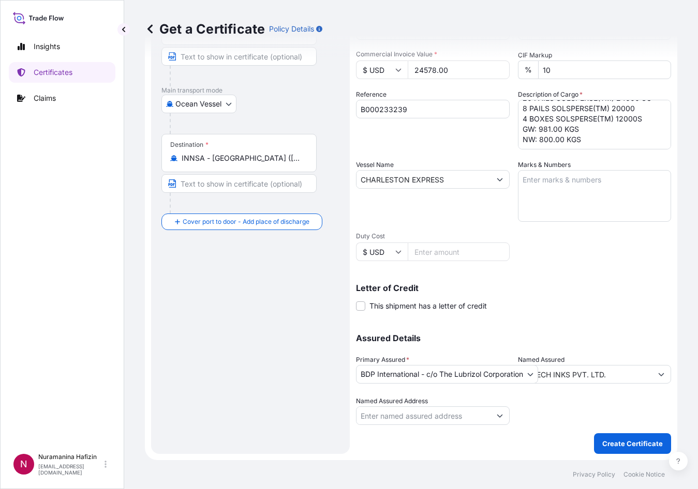
click at [504, 328] on div "Assured Details Primary Assured * BDP International - c/o The Lubrizol Corporat…" at bounding box center [513, 373] width 315 height 103
click at [504, 447] on p "Create Certificate" at bounding box center [632, 444] width 61 height 10
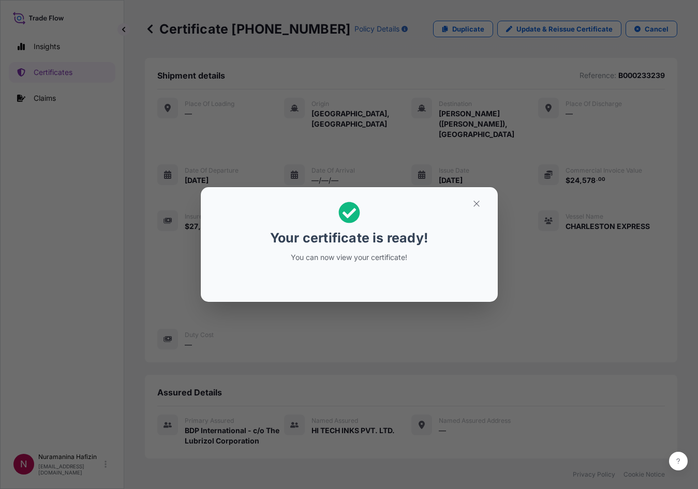
click at [45, 275] on div "Your certificate is ready! You can now view your certificate!" at bounding box center [349, 244] width 698 height 489
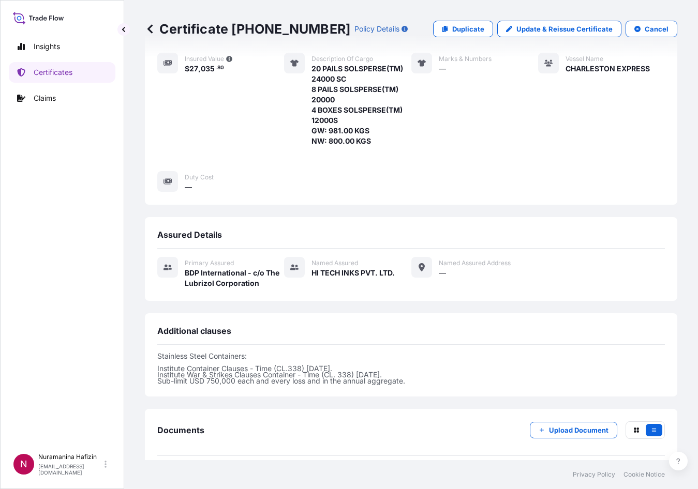
scroll to position [258, 0]
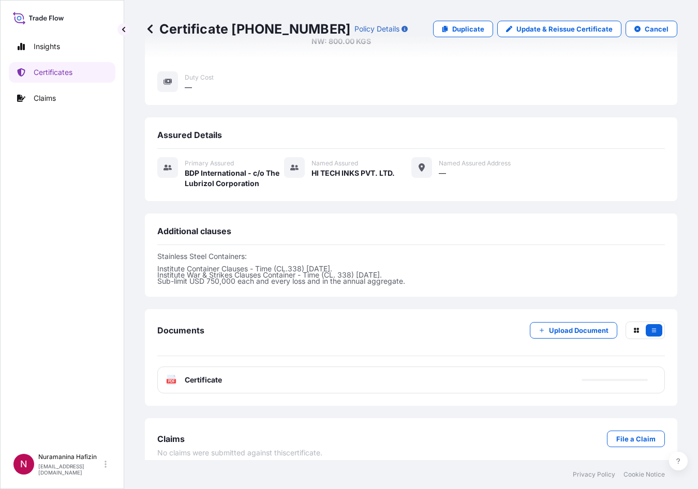
click at [203, 375] on span "Certificate" at bounding box center [203, 380] width 37 height 10
click at [73, 276] on div "Insights Certificates Claims" at bounding box center [62, 238] width 107 height 422
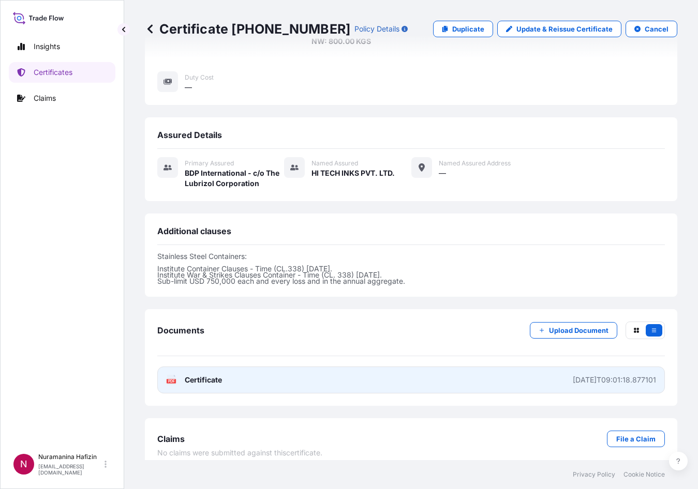
click at [236, 367] on link "PDF Certificate [DATE]T09:01:18.877101" at bounding box center [410, 380] width 507 height 27
